Goal: Navigation & Orientation: Find specific page/section

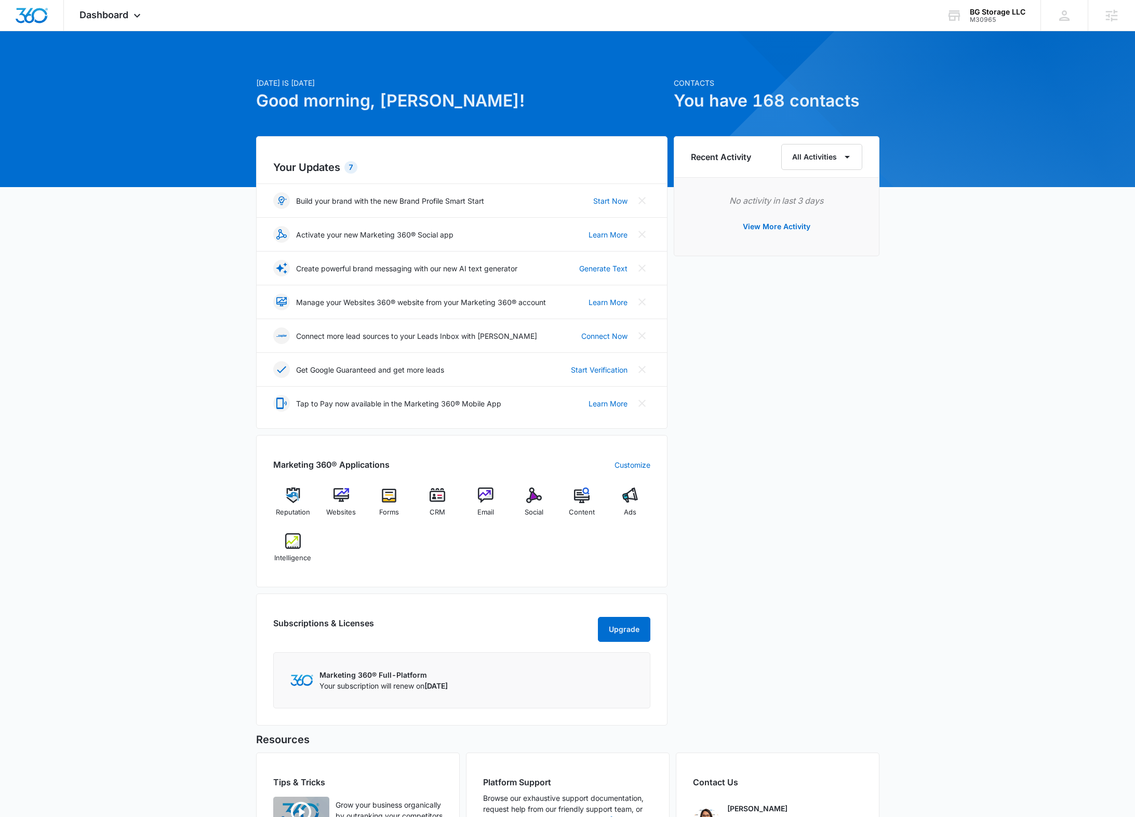
click at [780, 325] on div "Recent Activity All Activities No activity in last 3 days View More Activity" at bounding box center [777, 433] width 206 height 595
click at [989, 16] on div "M30965" at bounding box center [998, 19] width 56 height 7
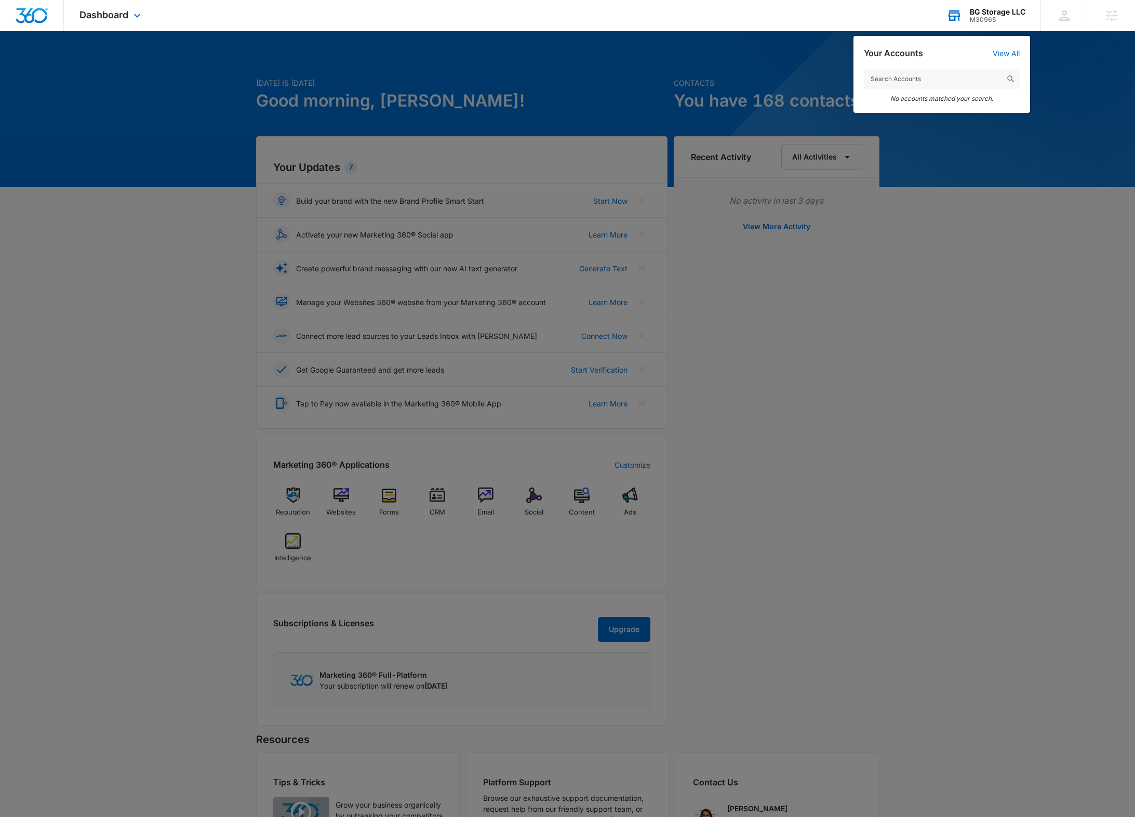
click at [913, 79] on input "text" at bounding box center [942, 79] width 156 height 21
type input "M36165"
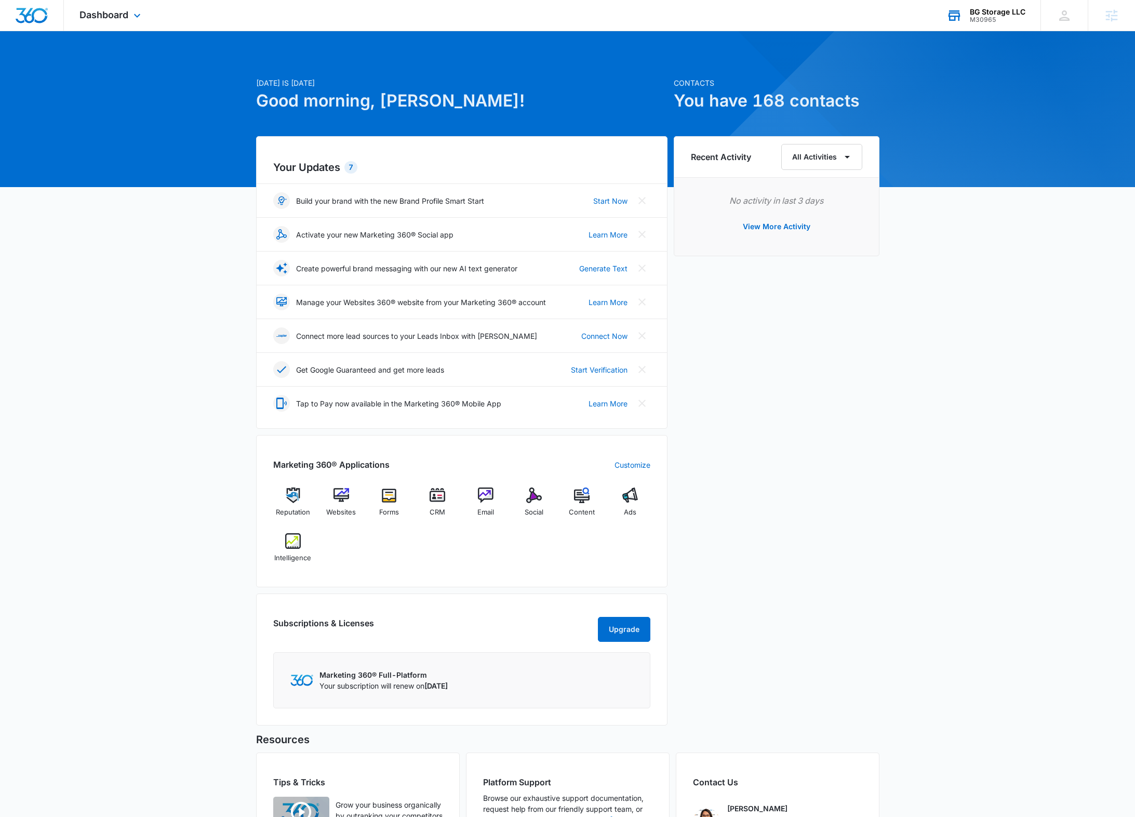
click at [974, 21] on div "M30965" at bounding box center [998, 19] width 56 height 7
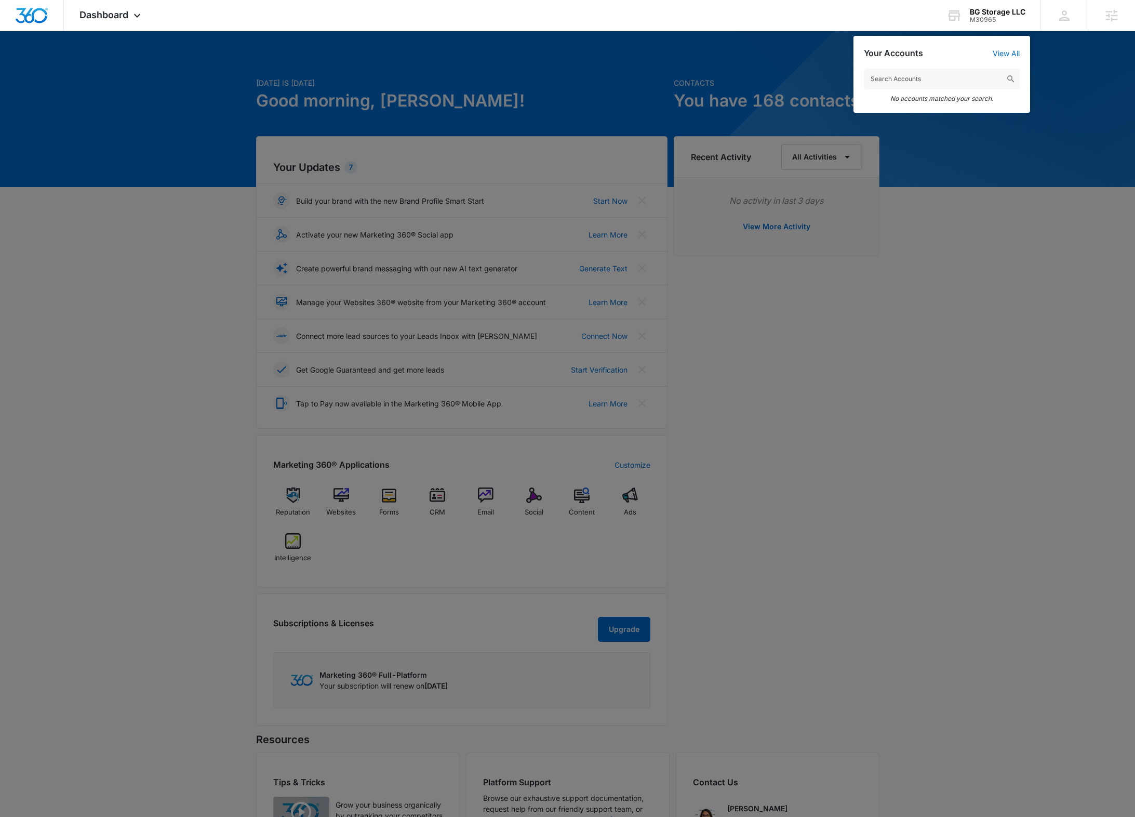
click at [932, 74] on input "text" at bounding box center [942, 79] width 156 height 21
type input "M36165"
click at [913, 115] on span "M36165" at bounding box center [953, 114] width 122 height 7
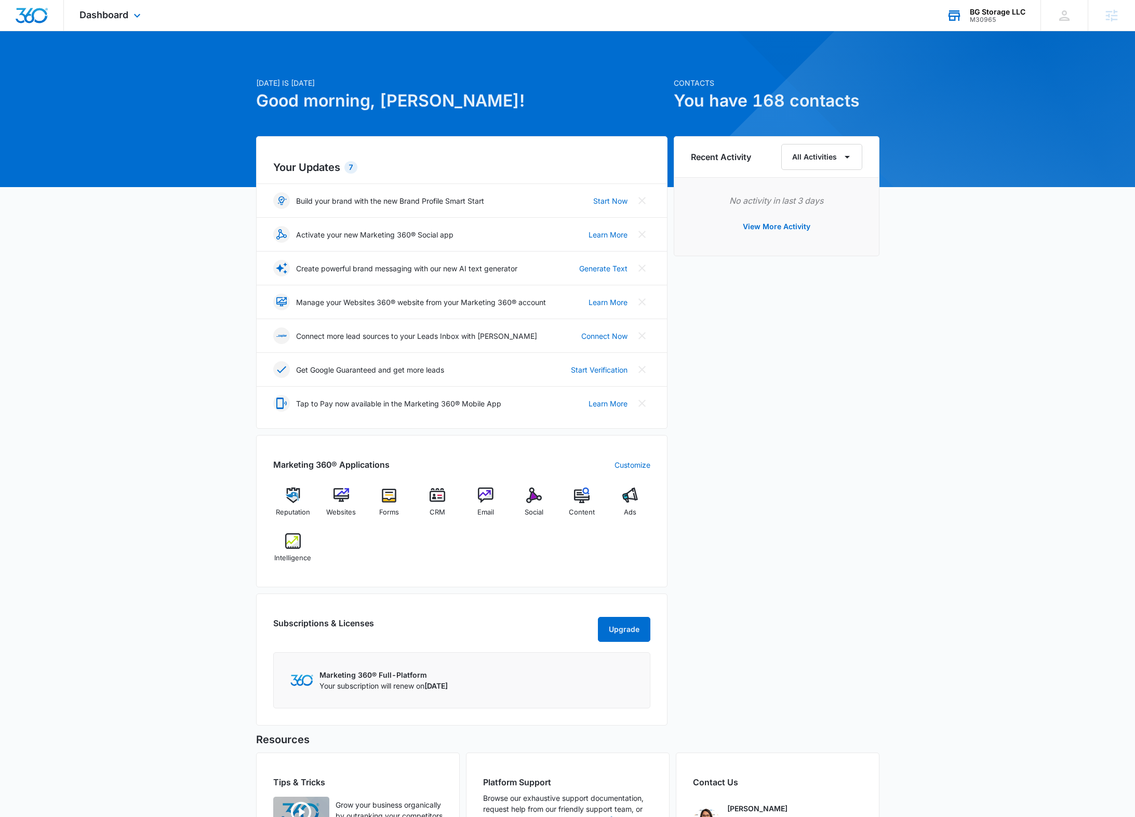
drag, startPoint x: 992, startPoint y: 19, endPoint x: 969, endPoint y: 16, distance: 23.1
click at [991, 19] on div "M30965" at bounding box center [998, 19] width 56 height 7
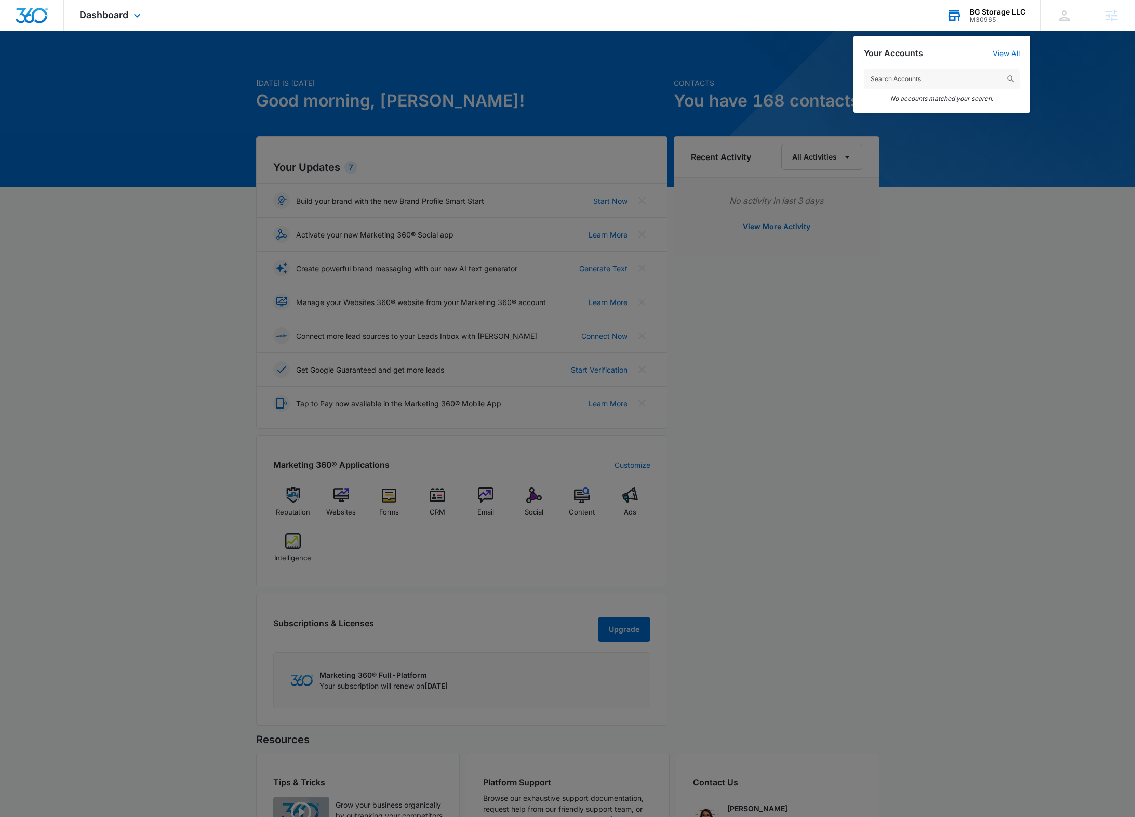
click at [912, 79] on input "text" at bounding box center [942, 79] width 156 height 21
type input "M36165"
click at [905, 104] on span "[PERSON_NAME] Sealcoating & Snow Removal" at bounding box center [953, 106] width 122 height 8
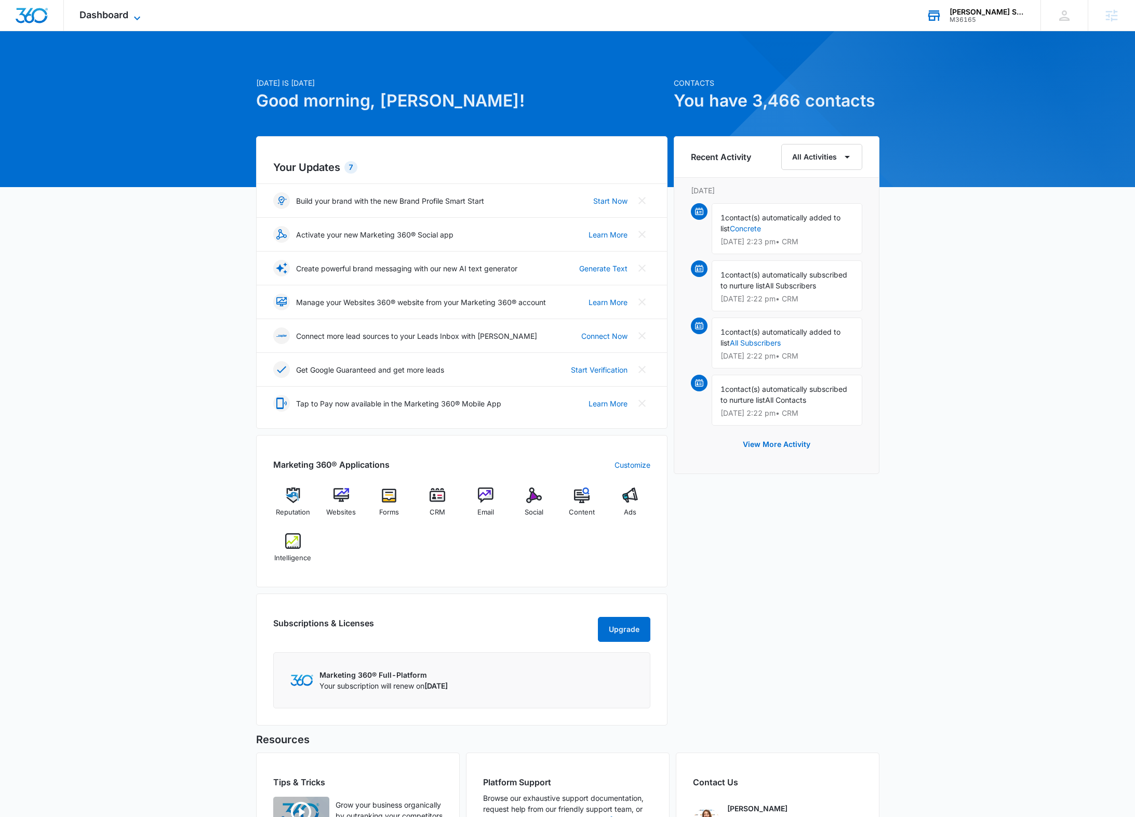
click at [112, 19] on span "Dashboard" at bounding box center [103, 14] width 49 height 11
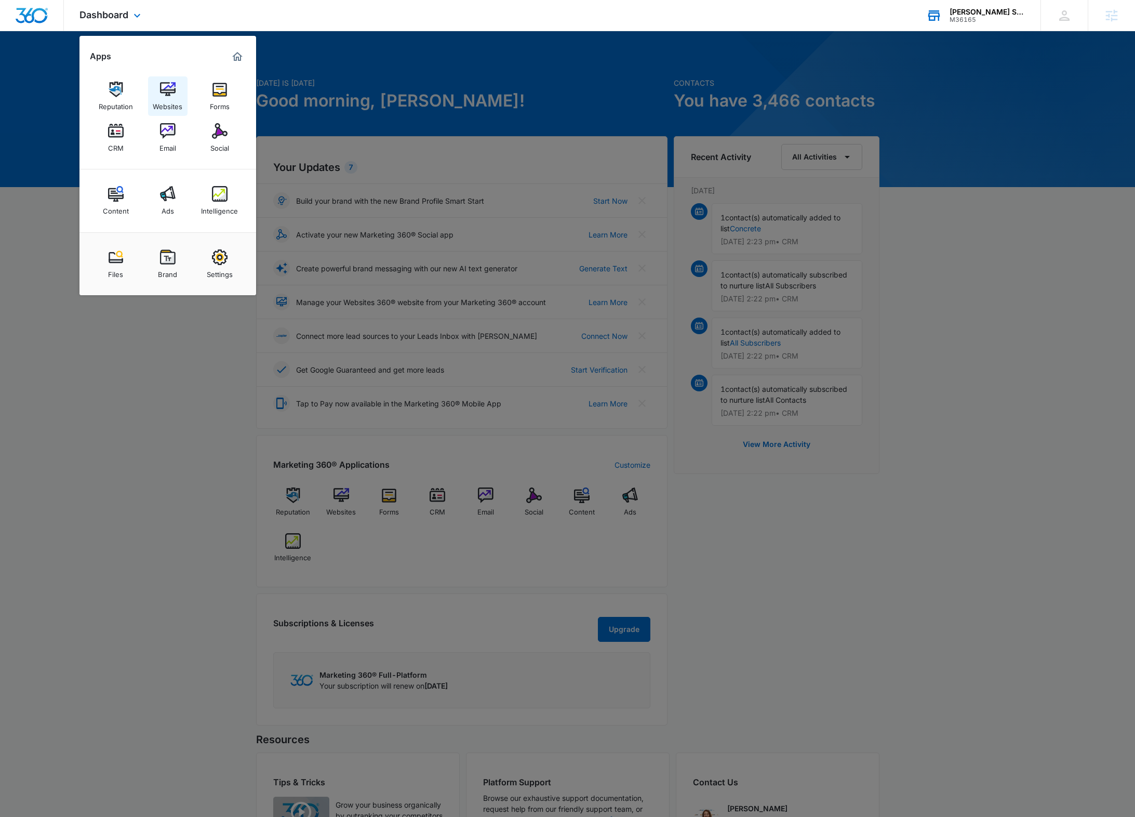
click at [165, 94] on img at bounding box center [168, 90] width 16 height 16
